Goal: Task Accomplishment & Management: Manage account settings

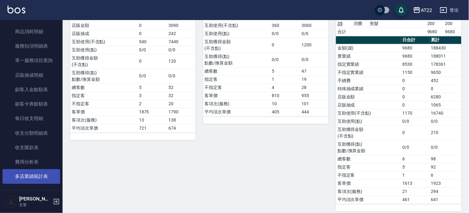
scroll to position [380, 0]
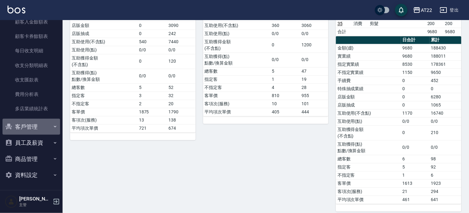
click at [37, 128] on button "客戶管理" at bounding box center [32, 127] width 58 height 16
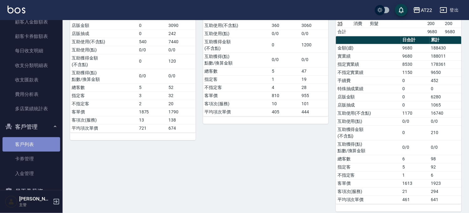
click at [35, 140] on link "客戶列表" at bounding box center [32, 144] width 58 height 14
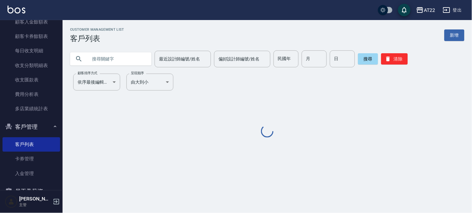
click at [114, 46] on div "最近設計師編號/姓名 最近設計師編號/姓名 偏好設計師編號/姓名 偏好設計師編號/姓名 民國年 民國年 月 月 日 日 搜尋 清除" at bounding box center [264, 55] width 402 height 24
click at [105, 62] on input "text" at bounding box center [117, 58] width 59 height 17
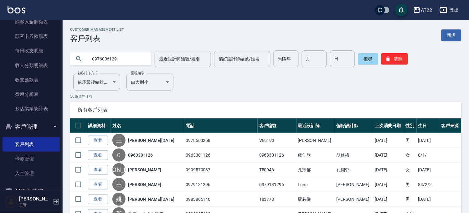
type input "0976006129"
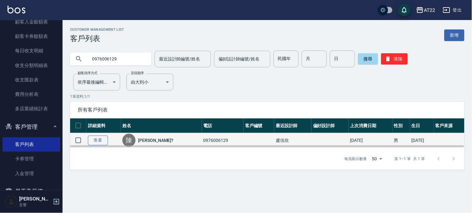
click at [100, 139] on link "查看" at bounding box center [98, 140] width 20 height 10
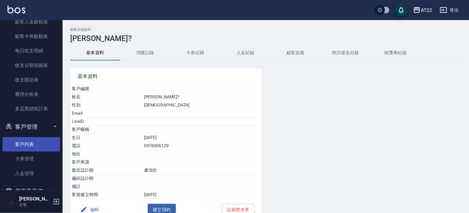
click at [21, 146] on link "客戶列表" at bounding box center [32, 144] width 58 height 14
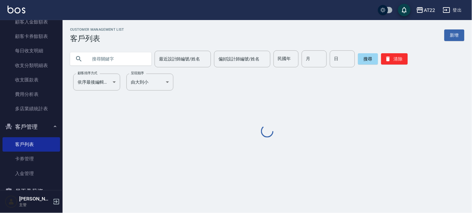
click at [113, 55] on input "text" at bounding box center [117, 58] width 59 height 17
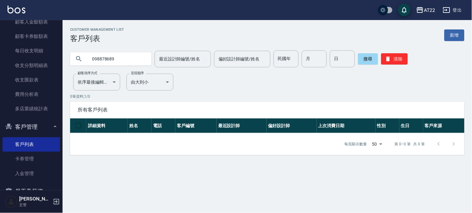
type input "098878689"
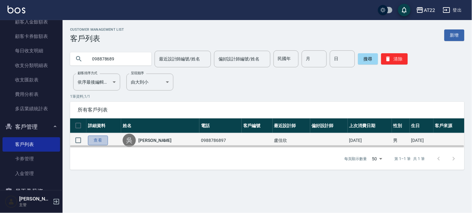
click at [107, 136] on link "查看" at bounding box center [98, 140] width 20 height 10
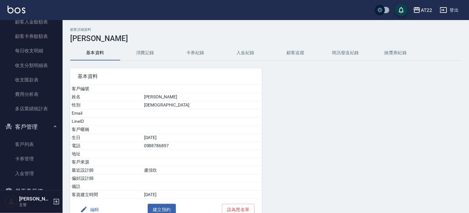
click at [138, 54] on button "消費記錄" at bounding box center [145, 52] width 50 height 15
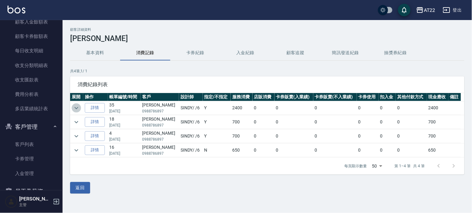
click at [74, 107] on icon "expand row" at bounding box center [77, 108] width 8 height 8
